Goal: Information Seeking & Learning: Check status

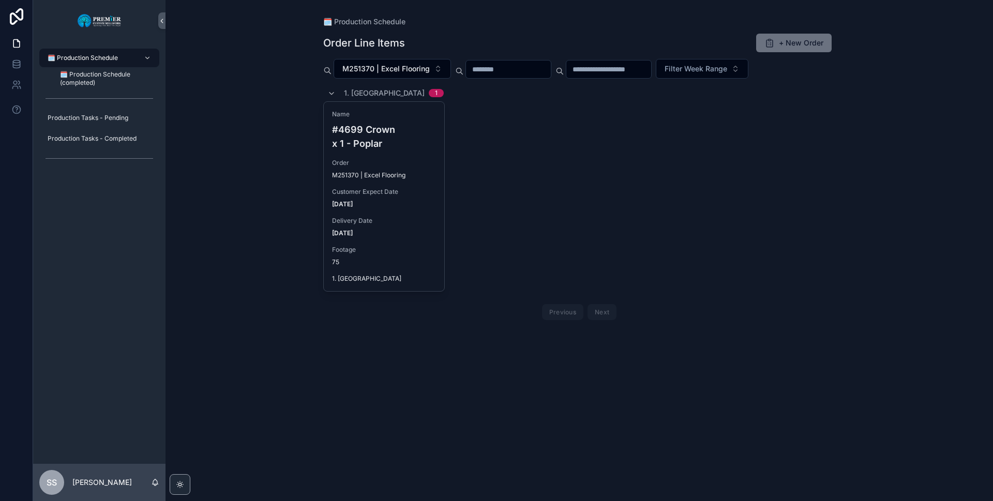
click at [284, 152] on div "🗓️ Production Schedule Order Line Items + New Order M251370 | Excel Flooring Fi…" at bounding box center [578, 250] width 827 height 501
click at [327, 91] on icon "scrollable content" at bounding box center [331, 93] width 8 height 8
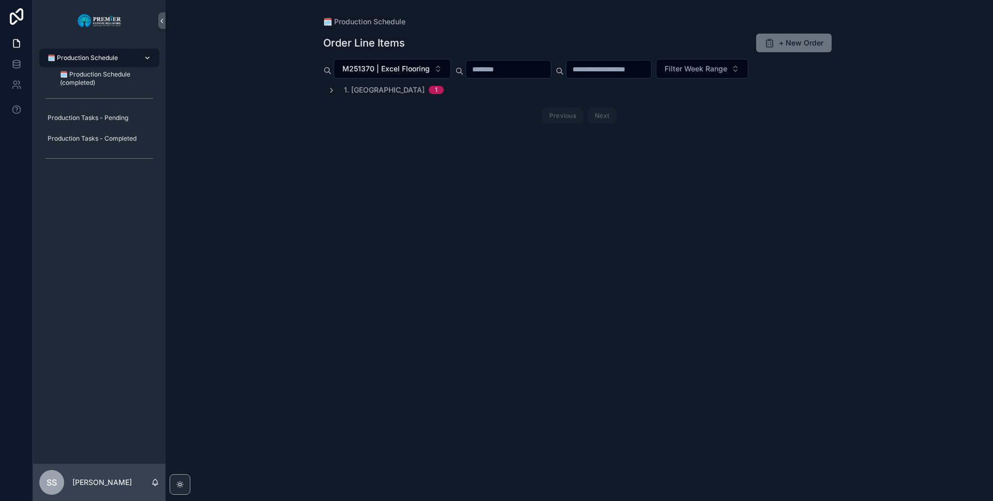
click at [109, 57] on span "🗓️ Production Schedule" at bounding box center [83, 58] width 70 height 8
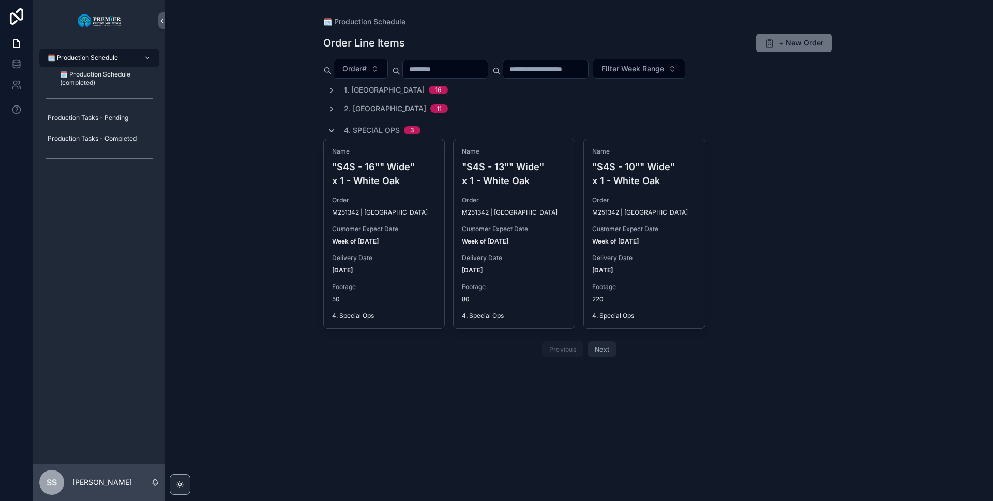
click at [328, 130] on icon "scrollable content" at bounding box center [331, 131] width 8 height 8
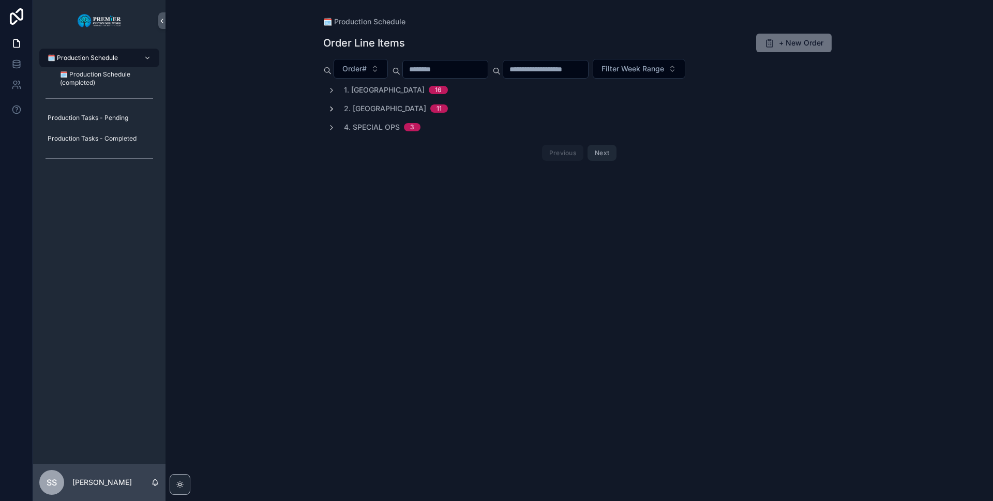
click at [333, 105] on icon "scrollable content" at bounding box center [331, 109] width 8 height 8
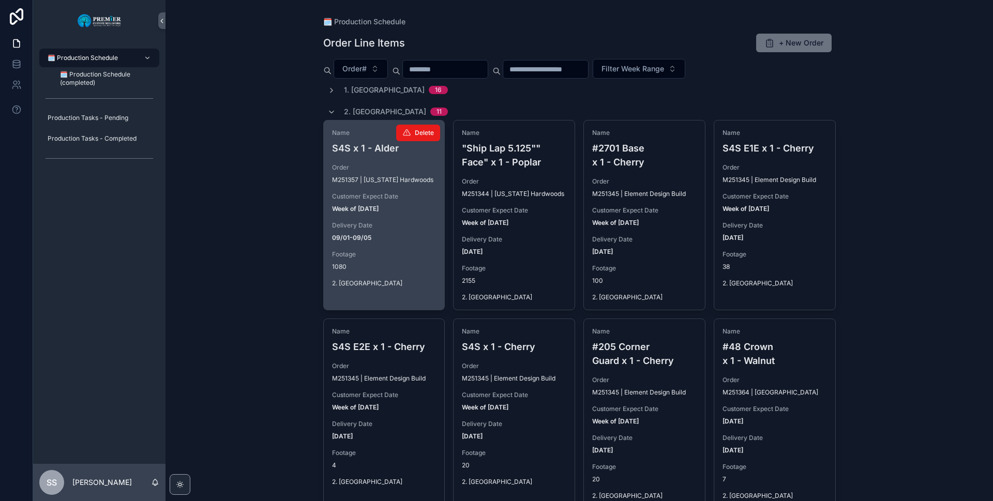
click at [374, 194] on span "Customer Expect Date" at bounding box center [384, 196] width 104 height 8
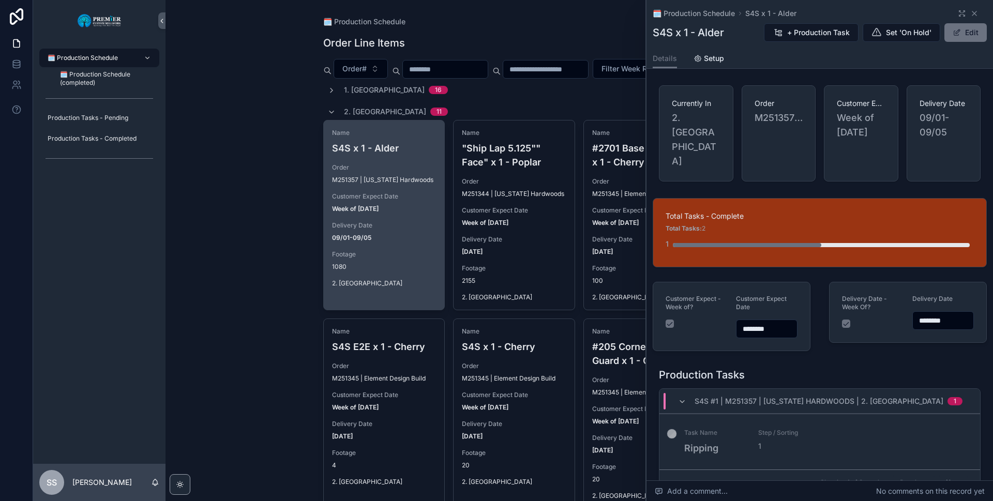
click at [944, 474] on button "Next" at bounding box center [953, 482] width 29 height 16
click at [957, 474] on button "Next" at bounding box center [953, 482] width 29 height 16
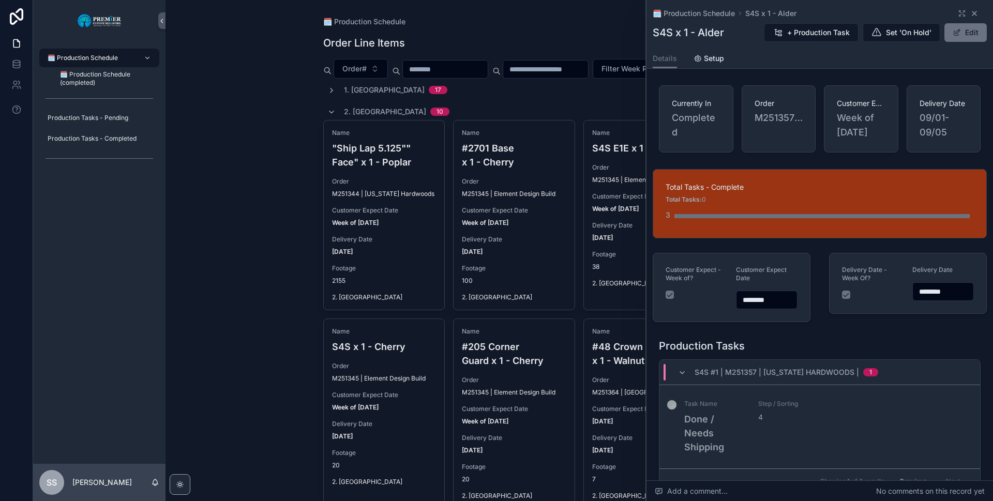
click at [972, 13] on icon "scrollable content" at bounding box center [974, 13] width 4 height 4
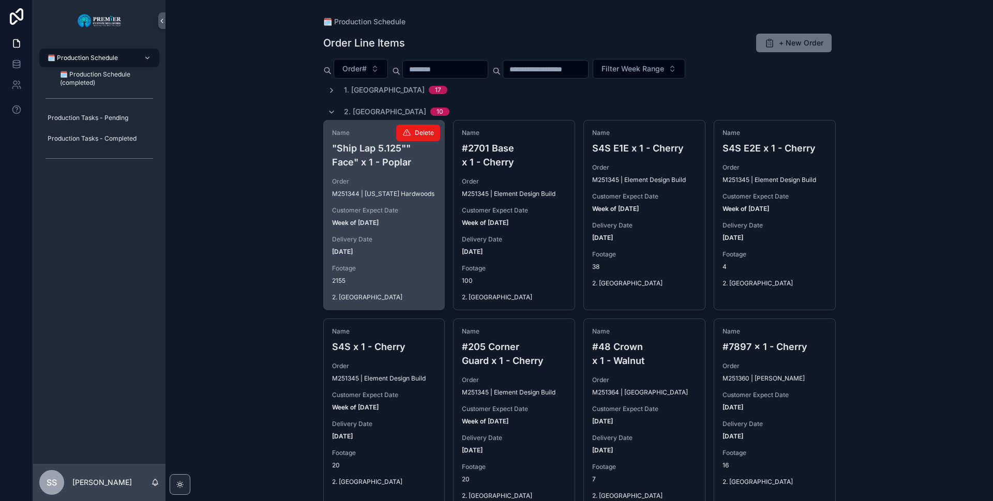
click at [392, 218] on div "Customer Expect Date Week of [DATE]" at bounding box center [384, 216] width 104 height 21
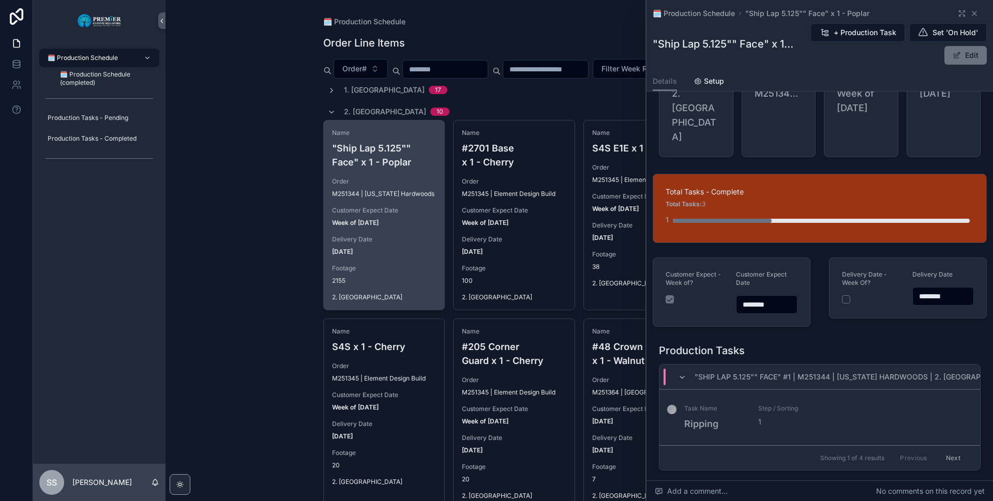
click at [946, 450] on button "Next" at bounding box center [953, 458] width 29 height 16
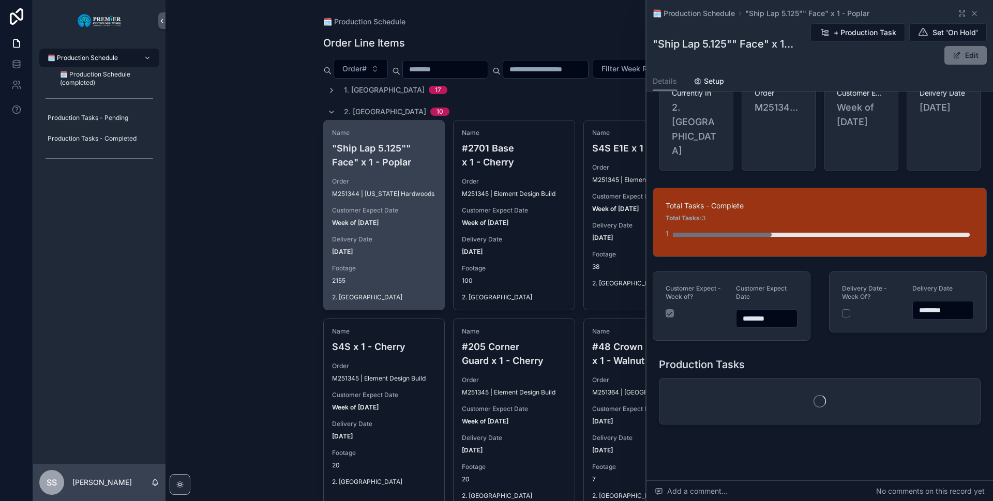
scroll to position [47, 0]
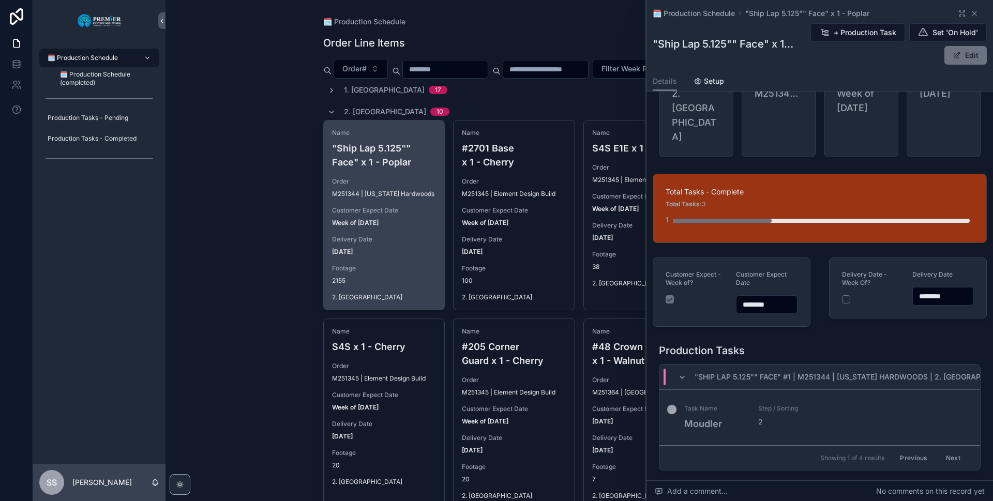
click at [946, 450] on button "Next" at bounding box center [953, 458] width 29 height 16
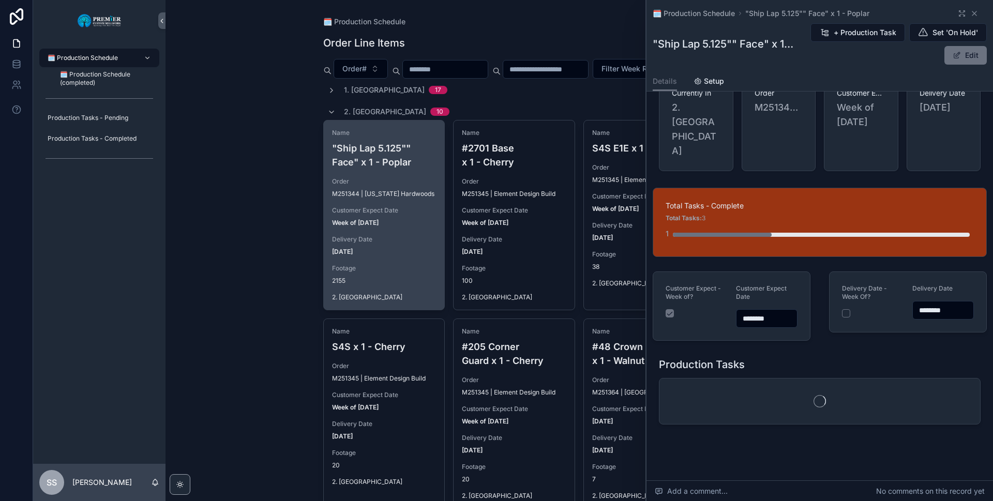
scroll to position [47, 0]
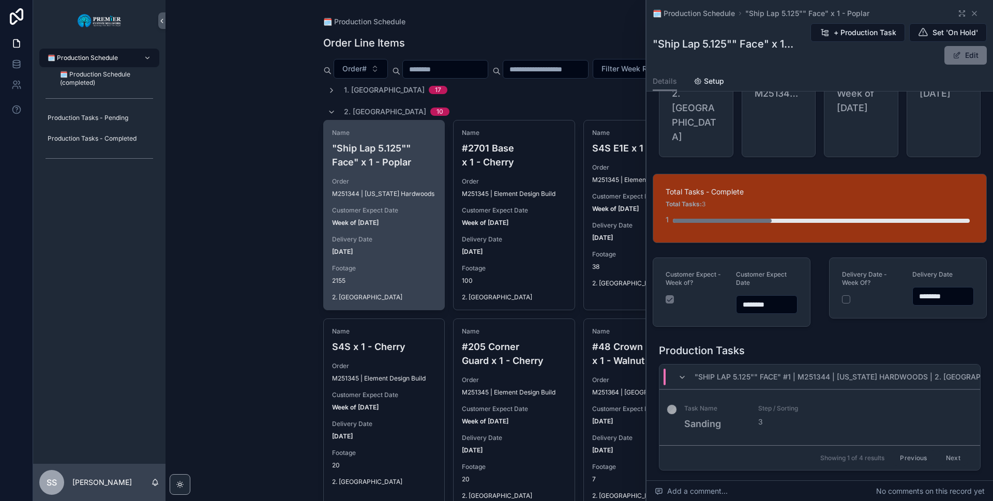
click at [948, 450] on button "Next" at bounding box center [953, 458] width 29 height 16
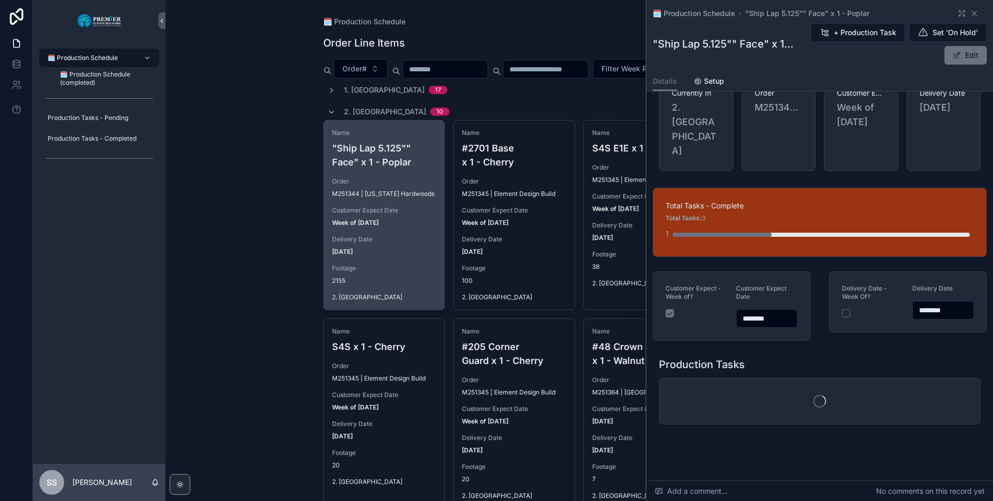
scroll to position [47, 0]
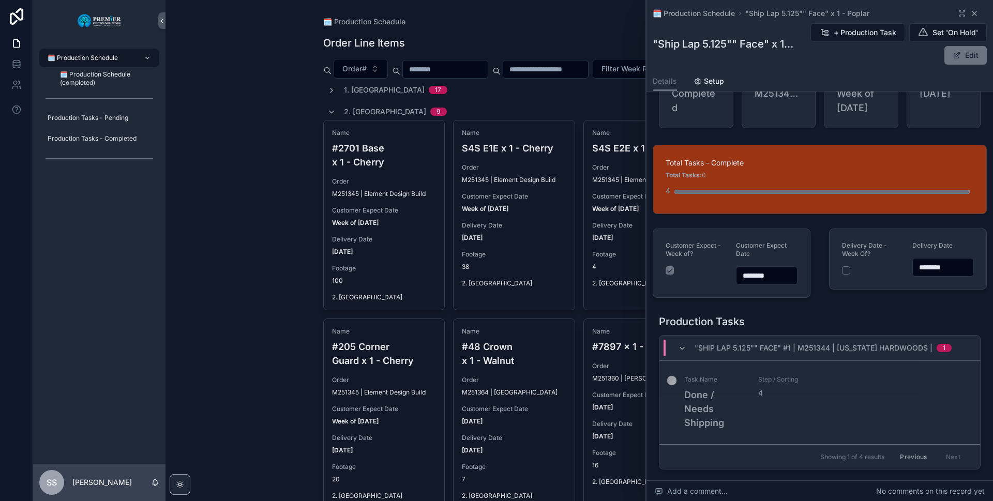
click at [972, 13] on icon "scrollable content" at bounding box center [974, 13] width 4 height 4
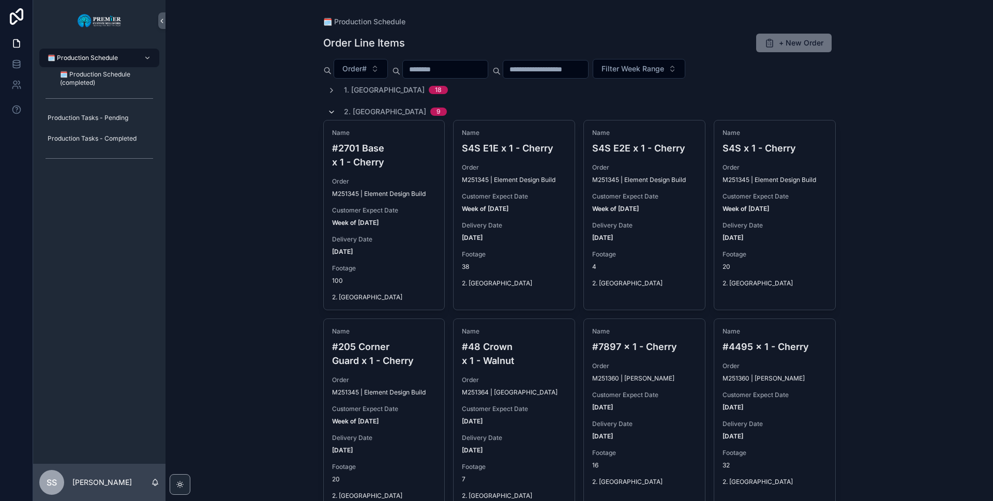
click at [329, 108] on span "scrollable content" at bounding box center [331, 112] width 8 height 8
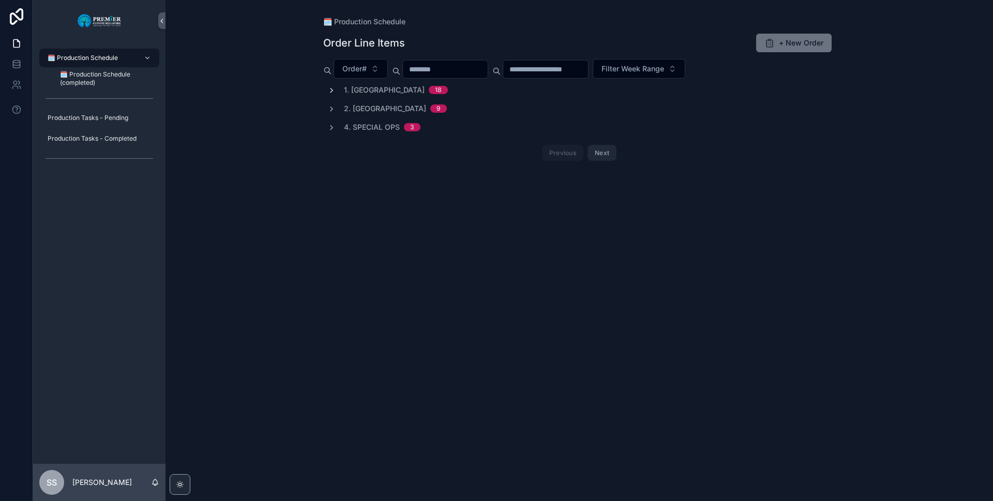
click at [330, 90] on icon "scrollable content" at bounding box center [331, 90] width 8 height 8
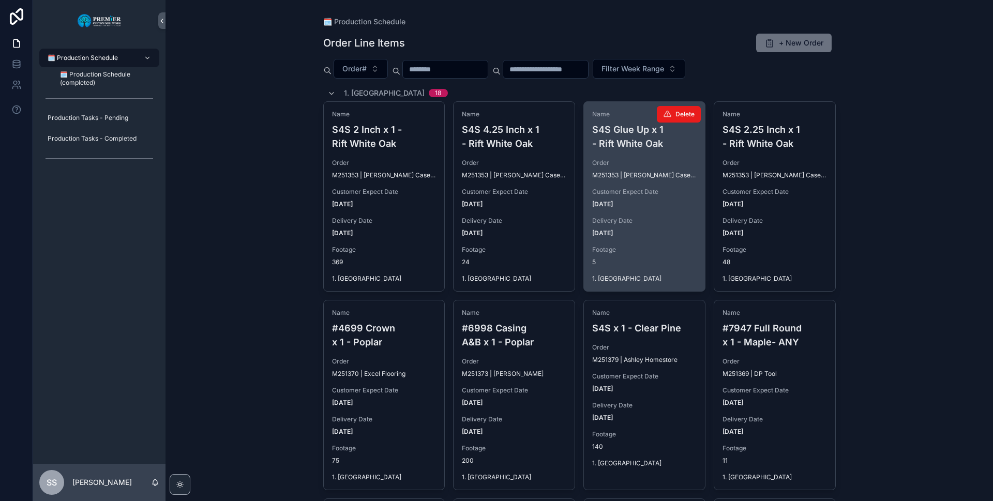
click at [631, 226] on div "Delivery Date [DATE]" at bounding box center [644, 227] width 104 height 21
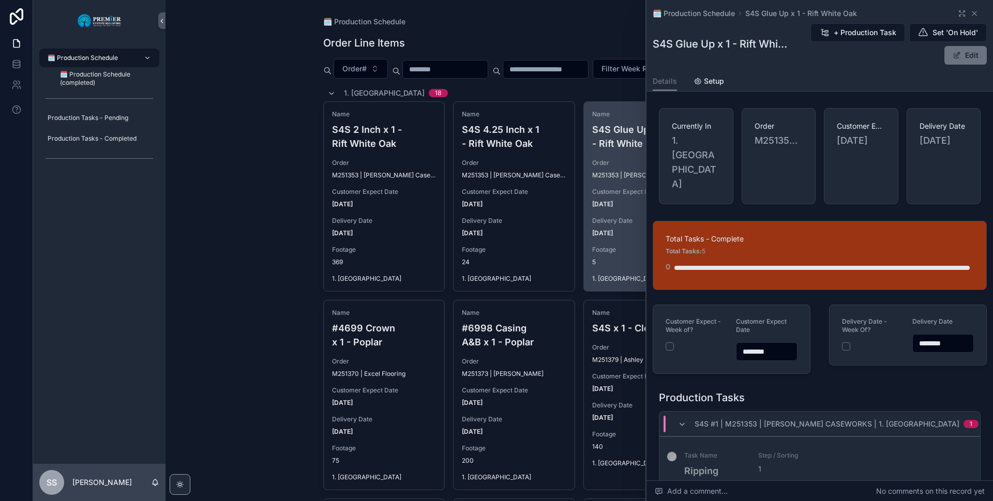
click at [948, 497] on button "Next" at bounding box center [953, 505] width 29 height 16
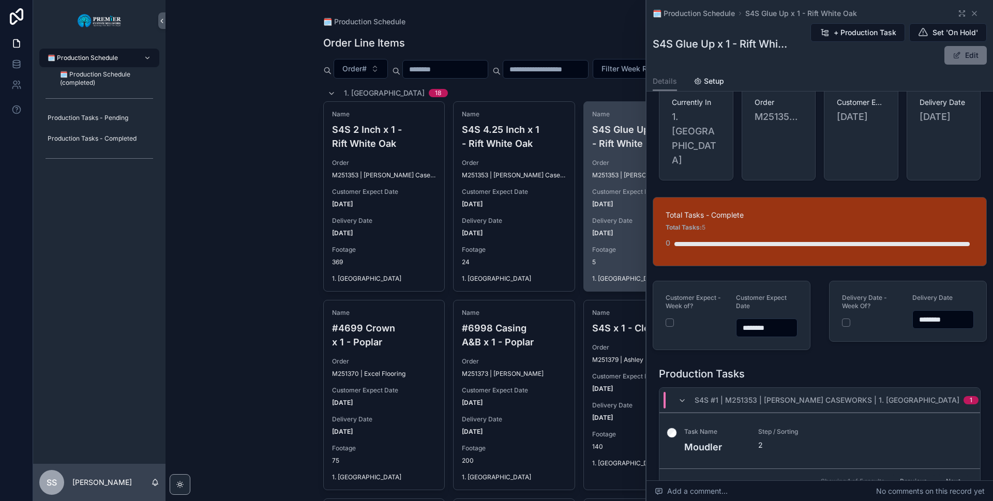
scroll to position [24, 0]
click at [944, 473] on button "Next" at bounding box center [953, 481] width 29 height 16
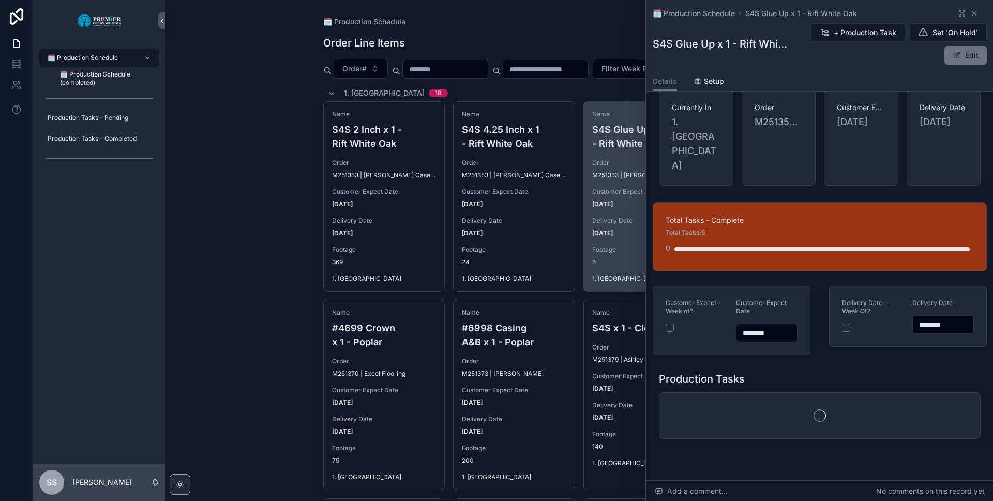
scroll to position [24, 0]
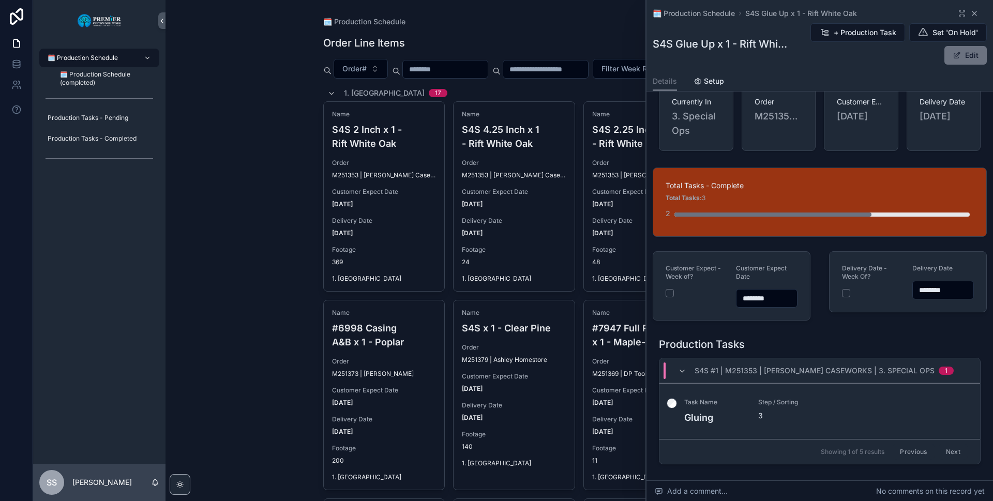
click at [970, 14] on icon "scrollable content" at bounding box center [974, 13] width 8 height 8
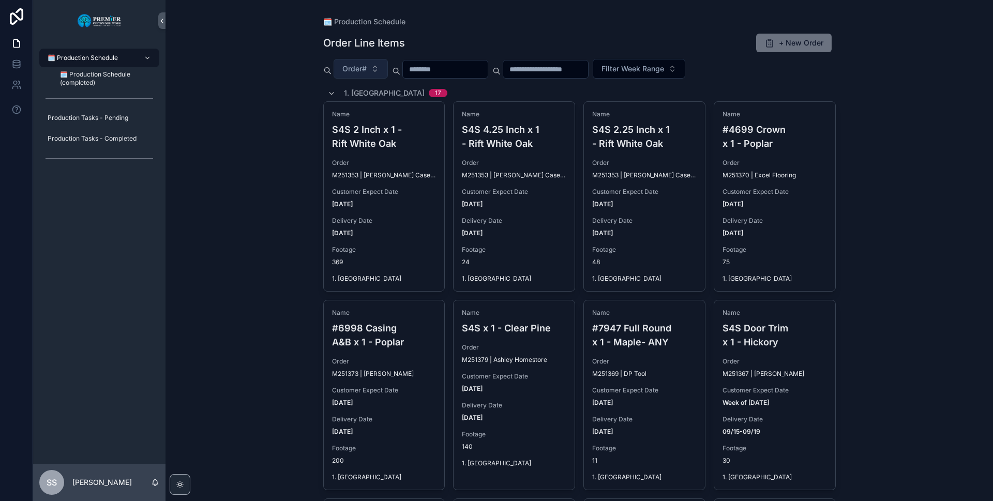
click at [334, 76] on button "Order#" at bounding box center [361, 69] width 54 height 20
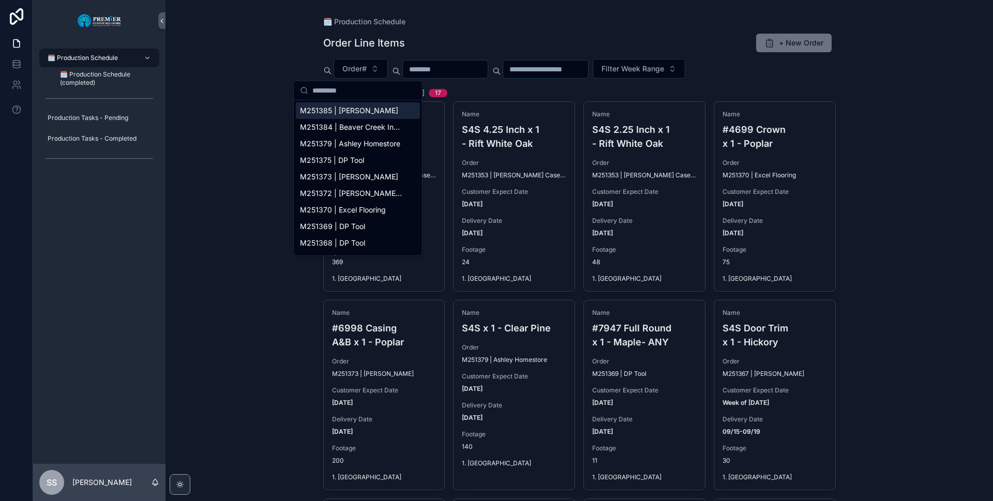
click at [263, 174] on div "🗓️ Production Schedule Order Line Items + New Order Order# Filter Week Range 1.…" at bounding box center [578, 250] width 827 height 501
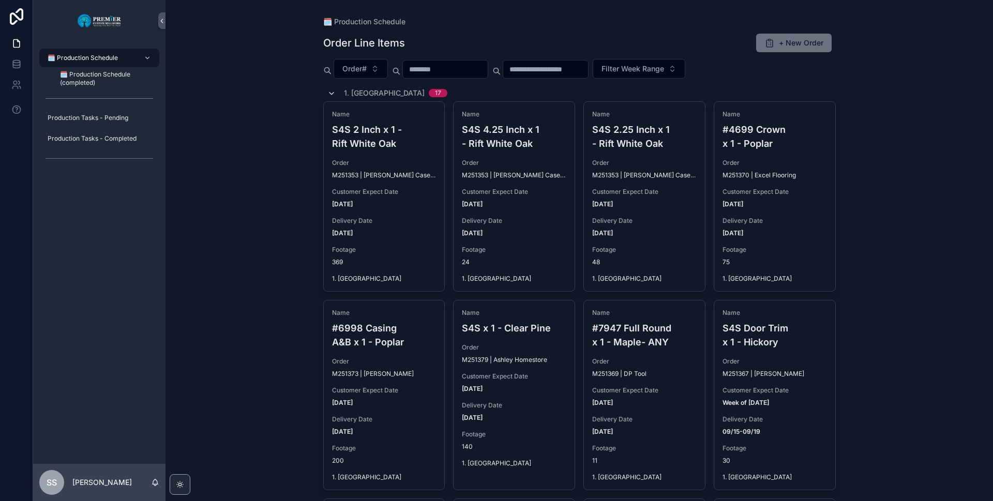
click at [328, 94] on icon "scrollable content" at bounding box center [331, 93] width 8 height 8
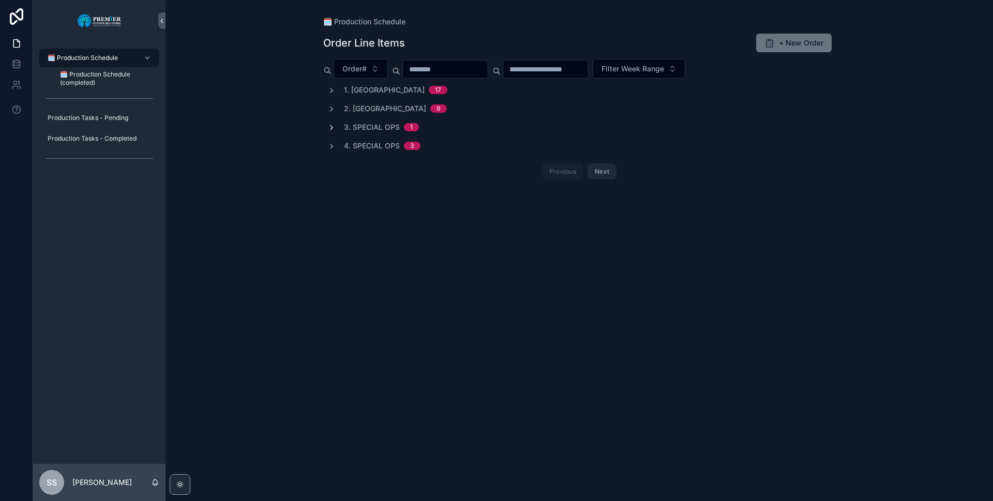
click at [328, 124] on icon "scrollable content" at bounding box center [331, 128] width 8 height 8
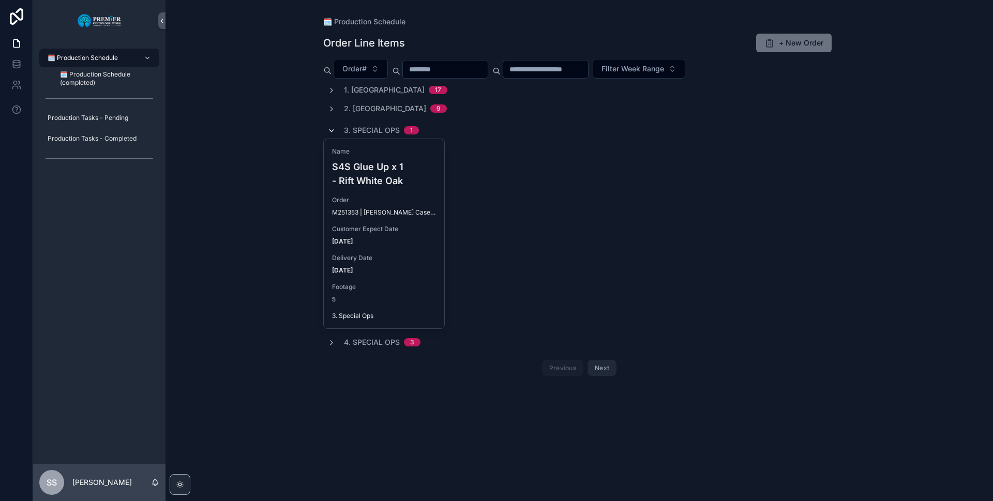
click at [327, 128] on icon "scrollable content" at bounding box center [331, 131] width 8 height 8
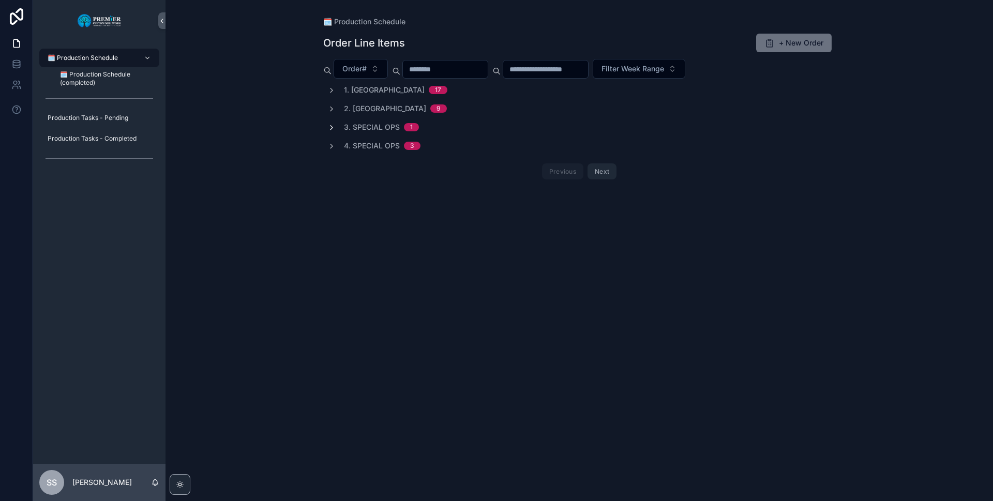
click at [331, 142] on icon "scrollable content" at bounding box center [331, 146] width 8 height 8
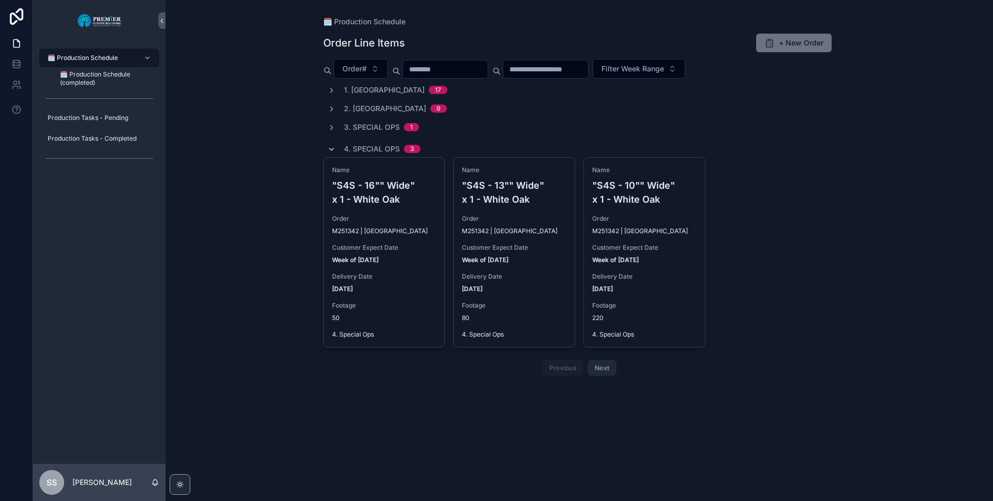
click at [333, 147] on icon "scrollable content" at bounding box center [331, 149] width 8 height 8
